Goal: Task Accomplishment & Management: Complete application form

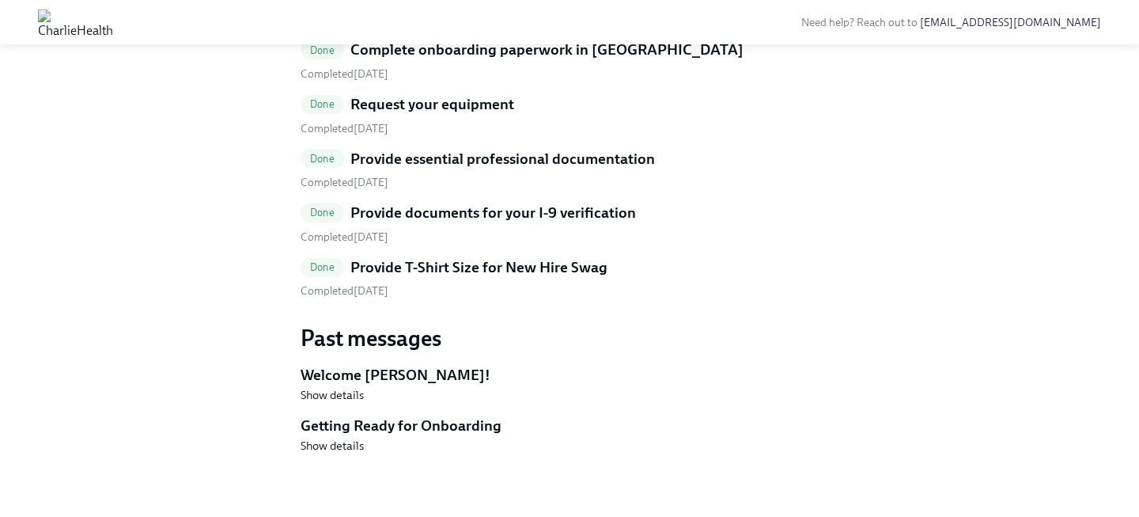
scroll to position [1002, 0]
click at [416, 278] on h5 "Provide T-Shirt Size for New Hire Swag" at bounding box center [479, 267] width 257 height 21
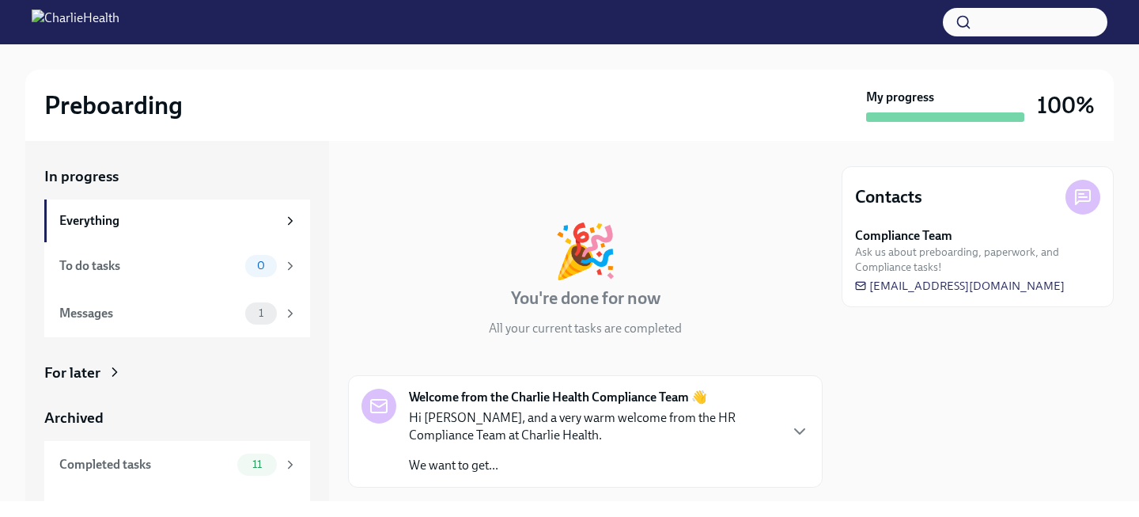
scroll to position [36, 0]
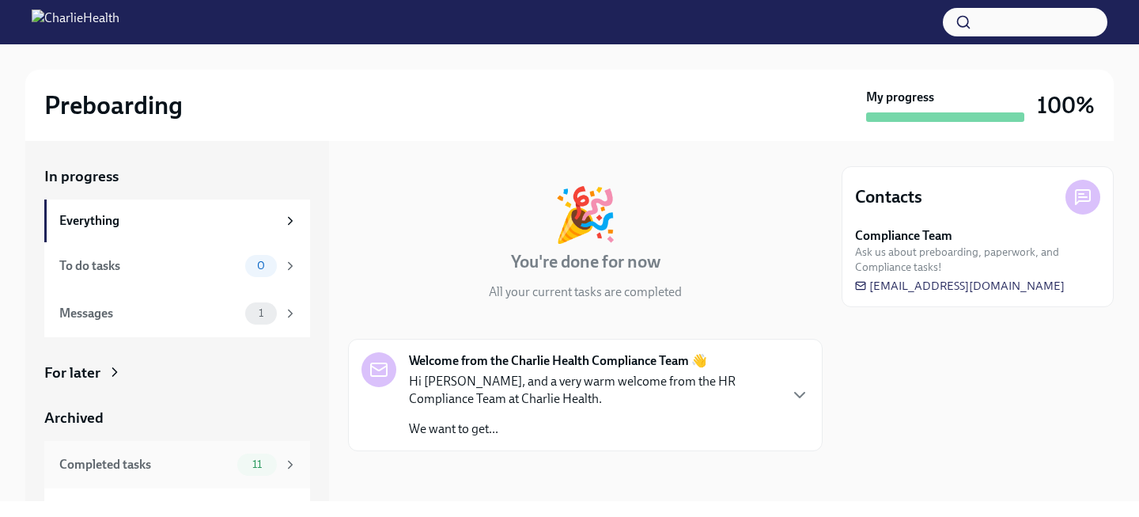
click at [263, 457] on div "11" at bounding box center [257, 464] width 40 height 22
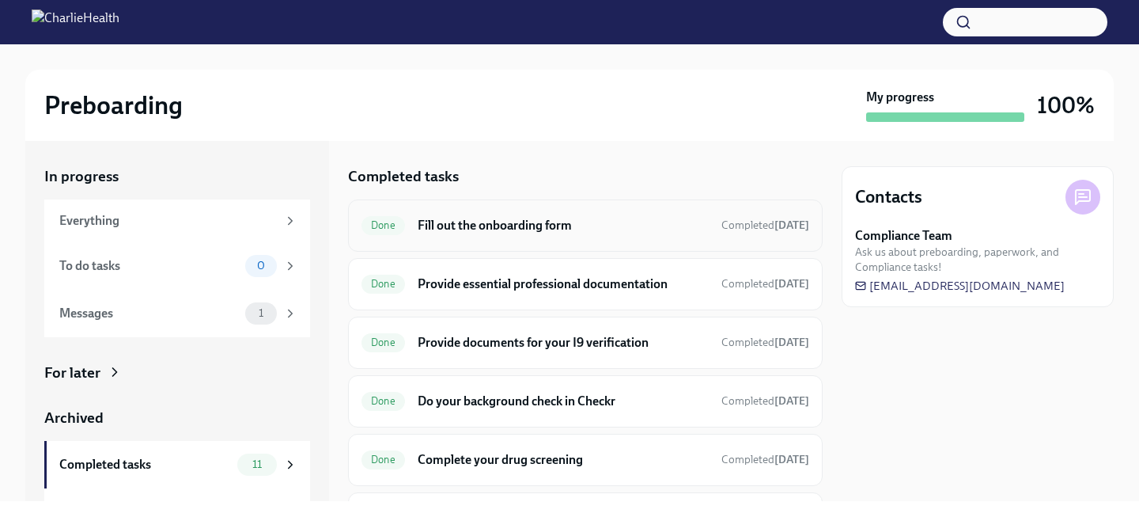
click at [547, 226] on h6 "Fill out the onboarding form" at bounding box center [563, 225] width 291 height 17
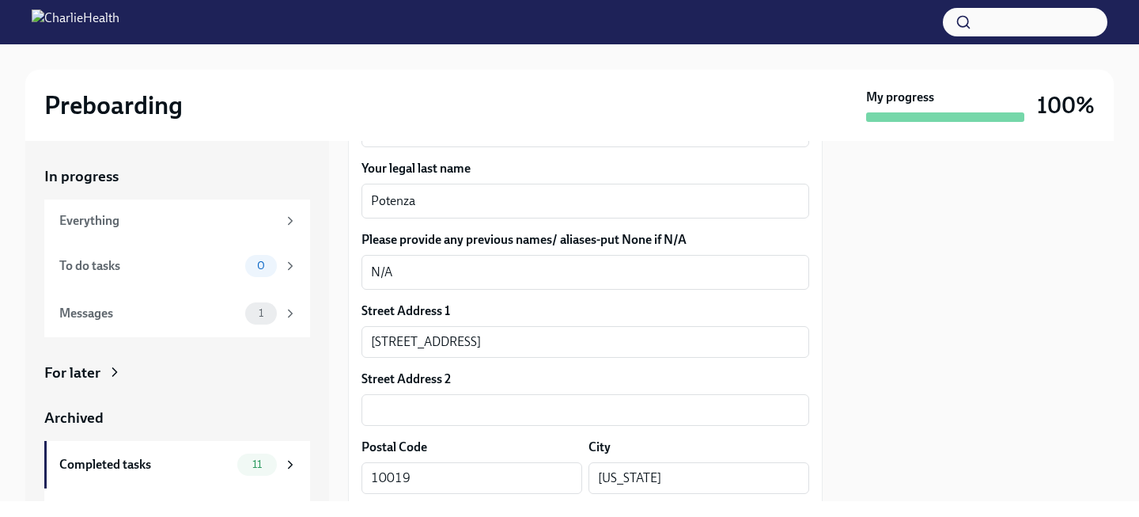
scroll to position [549, 0]
